Goal: Navigation & Orientation: Find specific page/section

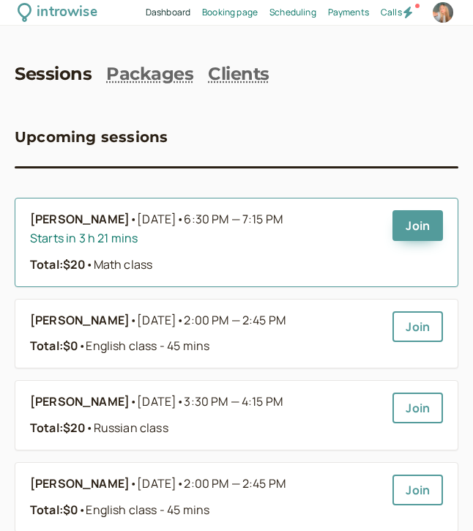
click at [94, 230] on div "Starts in 3 h 21 mins" at bounding box center [205, 238] width 351 height 19
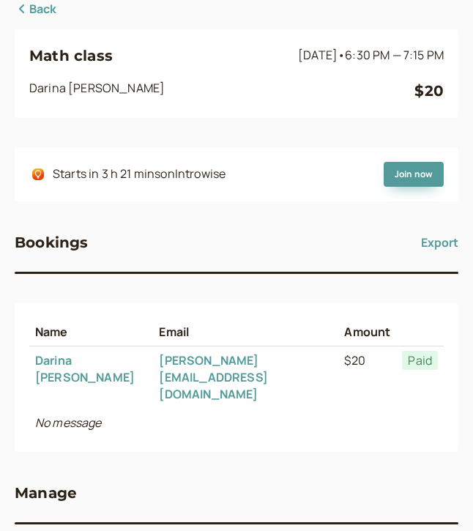
scroll to position [101, 0]
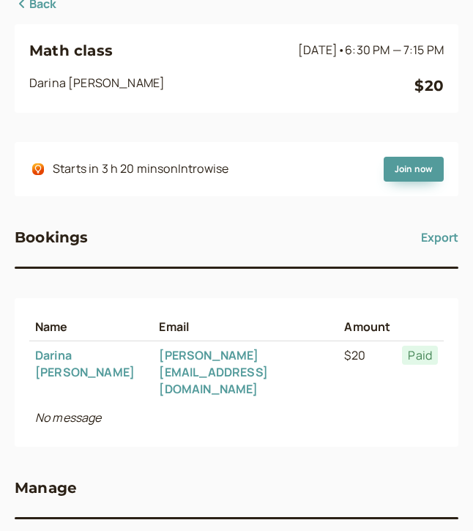
click at [46, 5] on link "Back" at bounding box center [36, 4] width 42 height 19
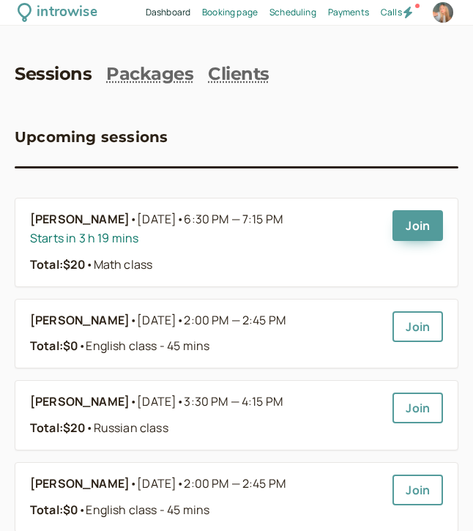
click at [228, 7] on span "Booking page" at bounding box center [230, 12] width 56 height 12
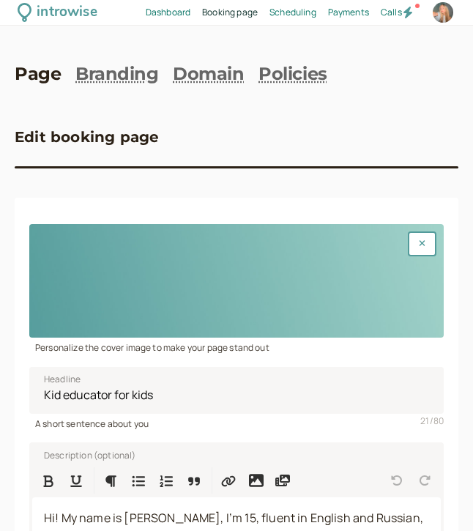
click at [163, 4] on div "introwise Dashboard Dashboard Booking page Booking Scheduling Scheduling Paymen…" at bounding box center [236, 13] width 473 height 26
click at [160, 18] on link "Dashboard Dashboard" at bounding box center [168, 12] width 45 height 14
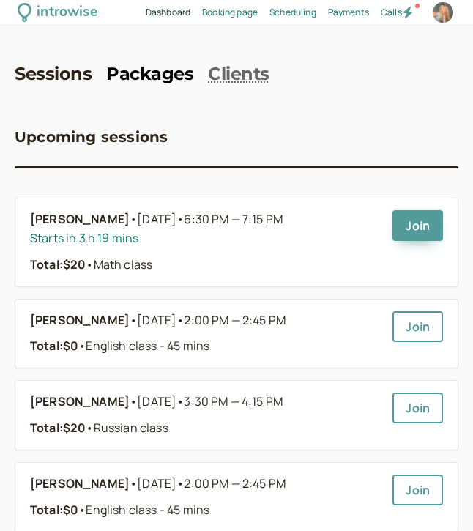
click at [135, 70] on link "Packages" at bounding box center [149, 74] width 87 height 21
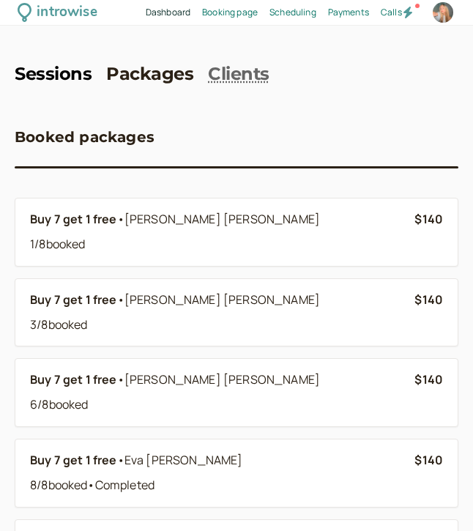
click at [41, 76] on link "Sessions" at bounding box center [53, 74] width 77 height 21
